Goal: Obtain resource: Obtain resource

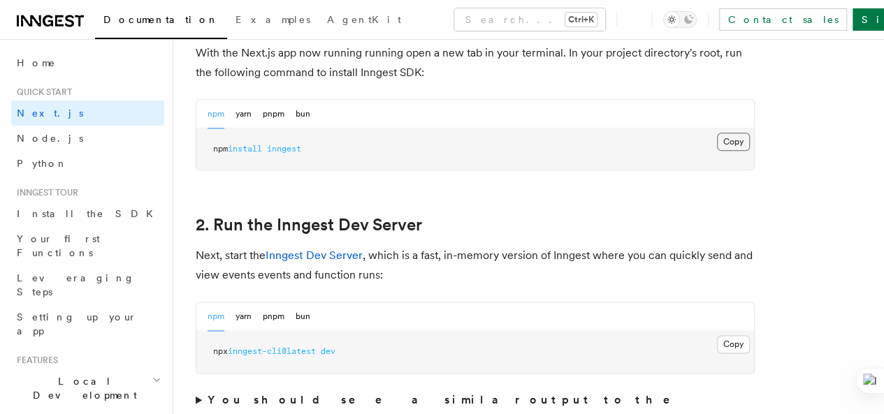
click at [717, 151] on button "Copy Copied" at bounding box center [733, 142] width 33 height 18
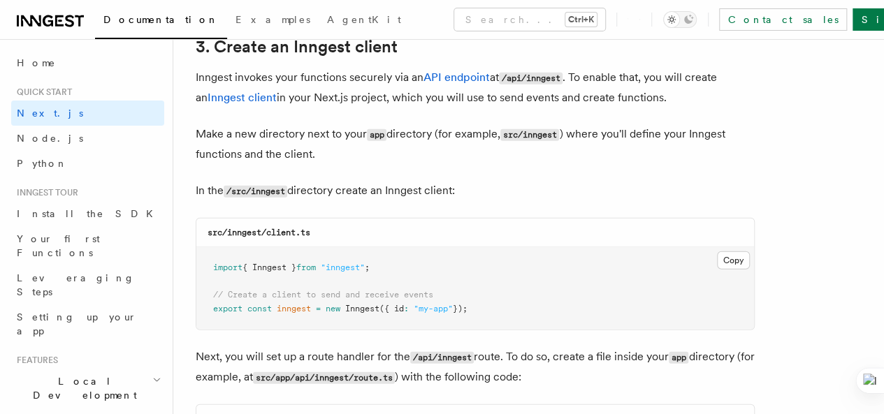
scroll to position [1669, 0]
click at [251, 227] on code "src/inngest/client.ts" at bounding box center [258, 232] width 103 height 10
copy code "inngest"
click at [717, 251] on button "Copy Copied" at bounding box center [733, 260] width 33 height 18
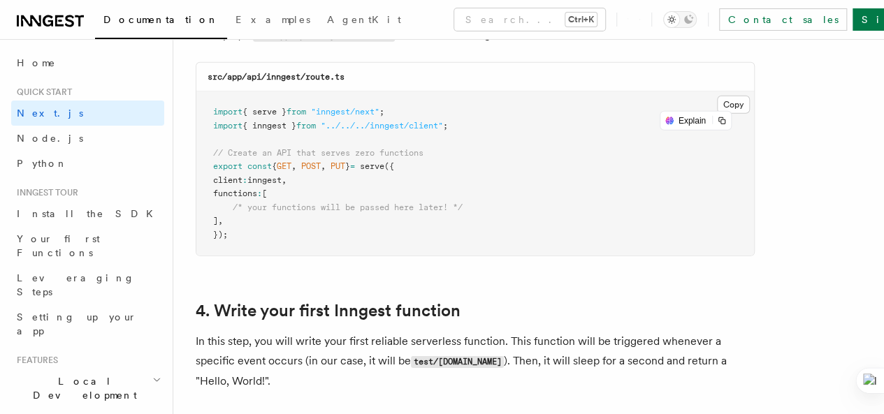
scroll to position [2010, 0]
click at [717, 96] on button "Copy Copied" at bounding box center [733, 105] width 33 height 18
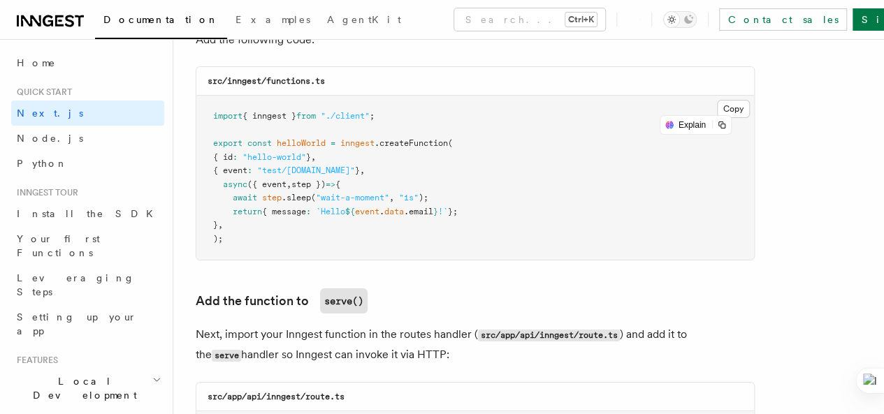
scroll to position [2446, 0]
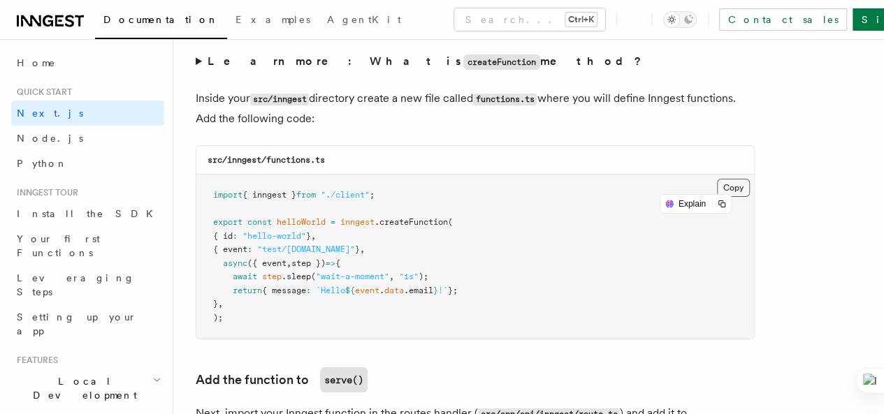
click at [717, 179] on button "Copy Copied" at bounding box center [733, 188] width 33 height 18
